Goal: Transaction & Acquisition: Purchase product/service

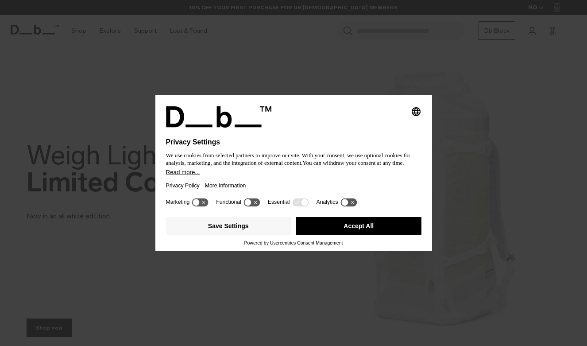
click at [366, 228] on button "Accept All" at bounding box center [358, 226] width 125 height 18
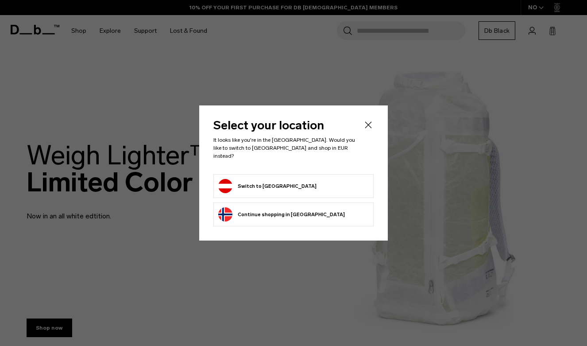
click at [368, 130] on icon "Close" at bounding box center [368, 124] width 11 height 11
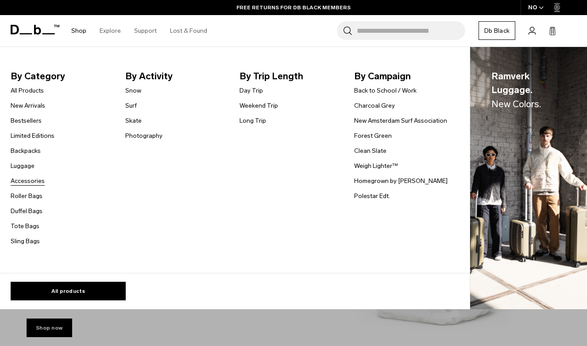
click at [39, 182] on link "Accessories" at bounding box center [28, 180] width 34 height 9
